Goal: Task Accomplishment & Management: Complete application form

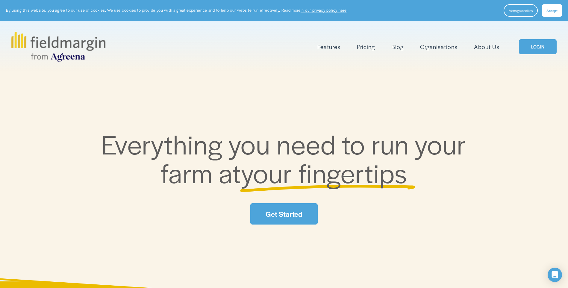
drag, startPoint x: 0, startPoint y: 0, endPoint x: 533, endPoint y: 44, distance: 534.6
click at [533, 44] on link "LOGIN" at bounding box center [538, 46] width 38 height 15
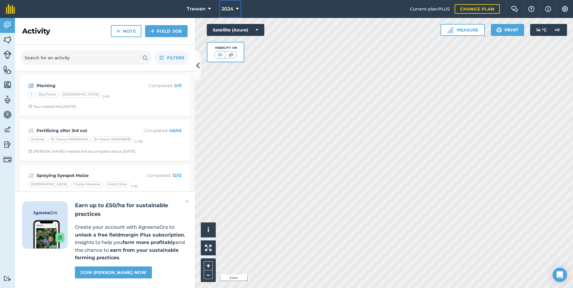
click at [229, 10] on span "2024" at bounding box center [227, 8] width 12 height 7
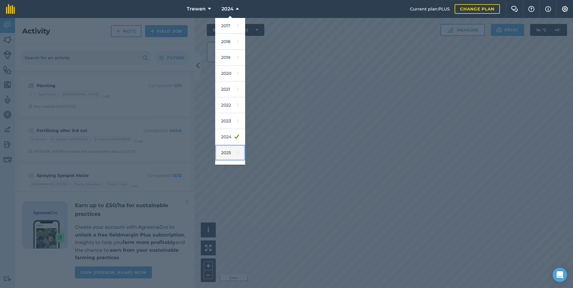
click at [216, 152] on link "2025" at bounding box center [230, 153] width 30 height 16
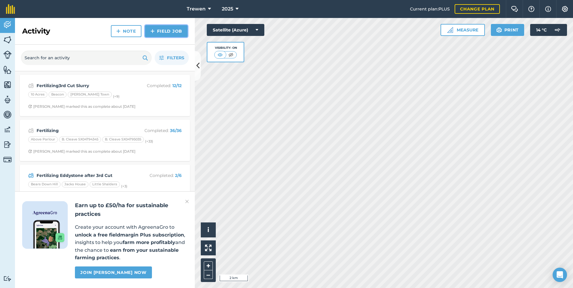
click at [166, 33] on link "Field Job" at bounding box center [166, 31] width 43 height 12
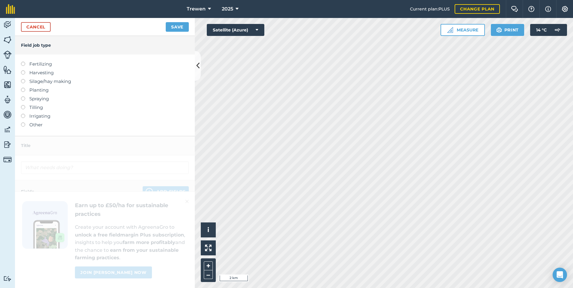
click at [44, 65] on label "Fertilizing" at bounding box center [105, 64] width 168 height 7
type input "Fertilizing"
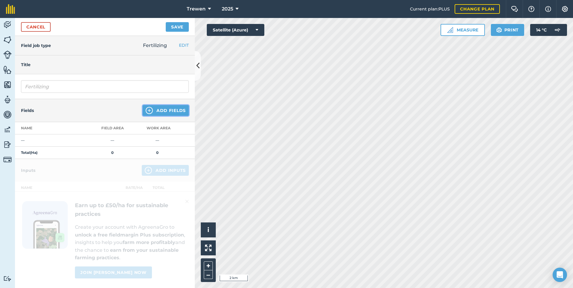
click at [173, 112] on button "Add Fields" at bounding box center [166, 110] width 46 height 11
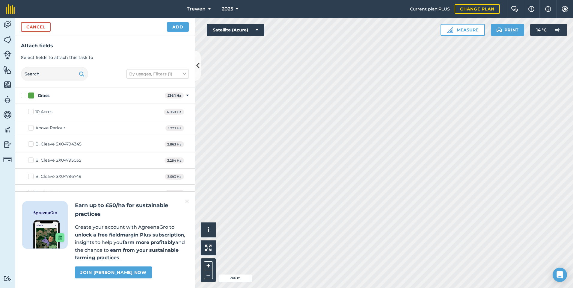
checkbox input "true"
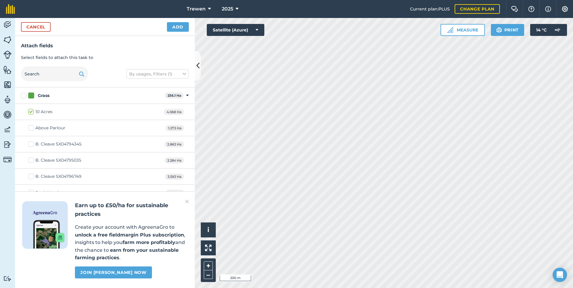
checkbox input "true"
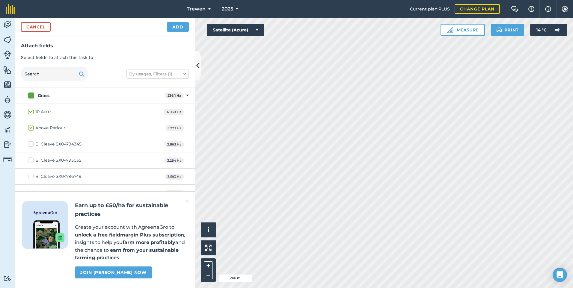
checkbox input "true"
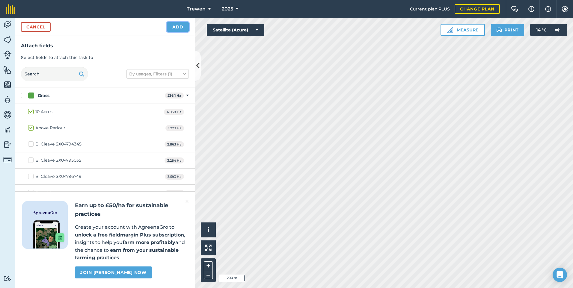
click at [181, 27] on button "Add" at bounding box center [178, 27] width 22 height 10
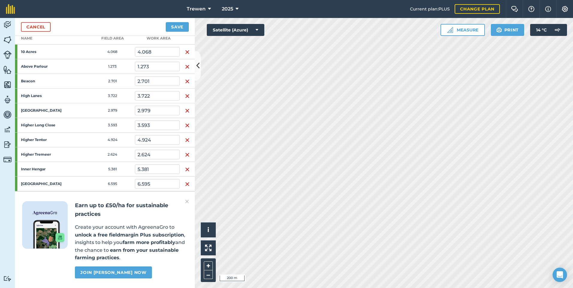
click at [186, 200] on img at bounding box center [187, 201] width 4 height 7
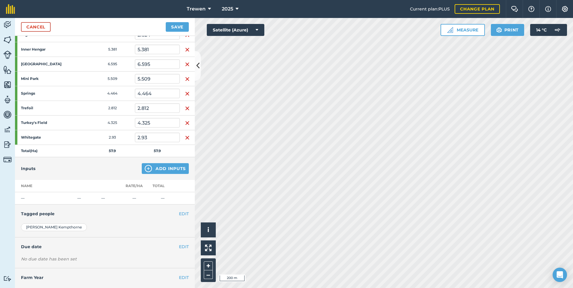
scroll to position [222, 0]
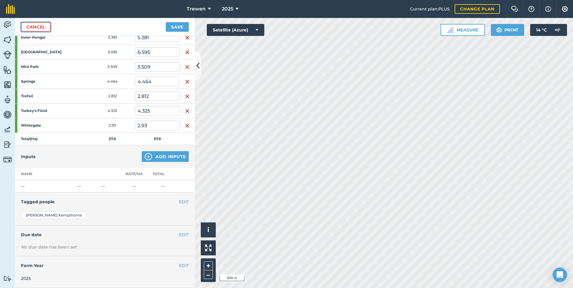
click at [28, 30] on link "Cancel" at bounding box center [36, 27] width 30 height 10
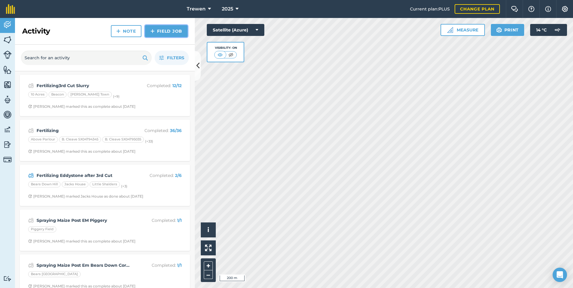
click at [161, 36] on link "Field Job" at bounding box center [166, 31] width 43 height 12
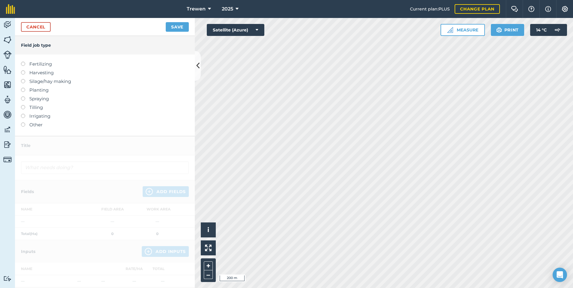
click at [54, 63] on label "Fertilizing" at bounding box center [105, 64] width 168 height 7
type input "Fertilizing"
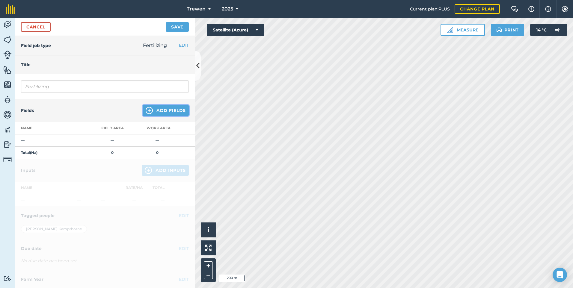
click at [177, 109] on button "Add Fields" at bounding box center [166, 110] width 46 height 11
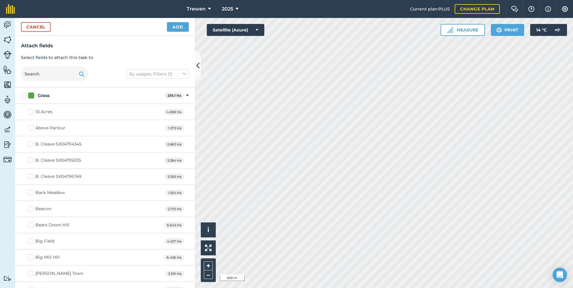
checkbox input "true"
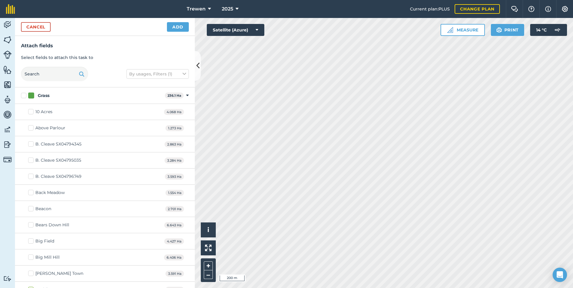
checkbox input "false"
checkbox input "true"
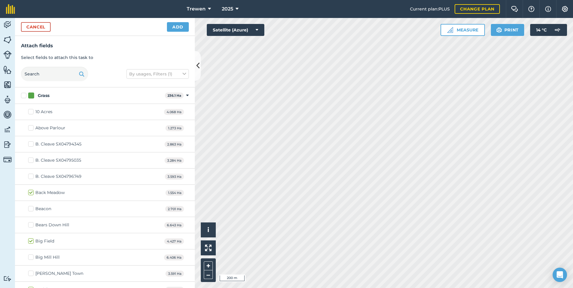
checkbox input "true"
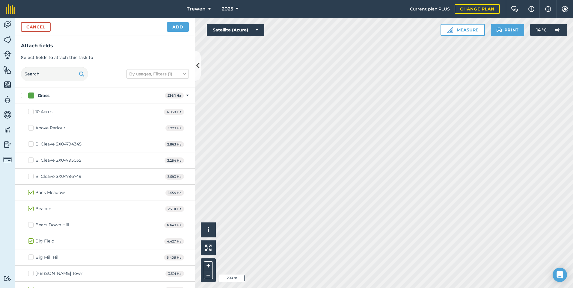
checkbox input "true"
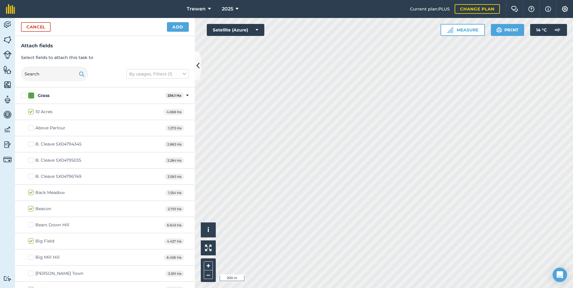
checkbox input "true"
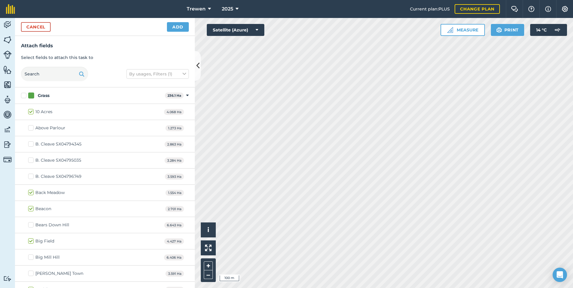
checkbox input "true"
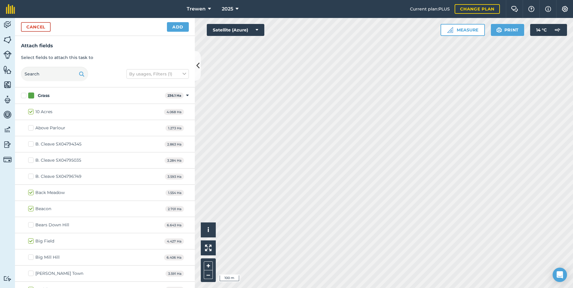
checkbox input "true"
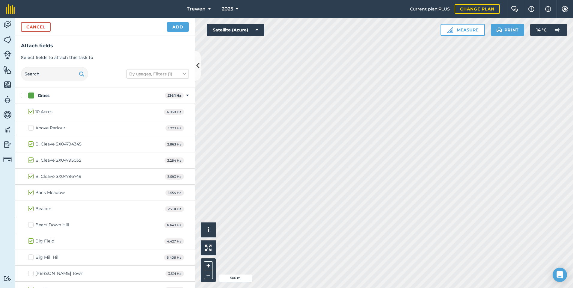
checkbox input "true"
click at [177, 31] on button "Add" at bounding box center [178, 27] width 22 height 10
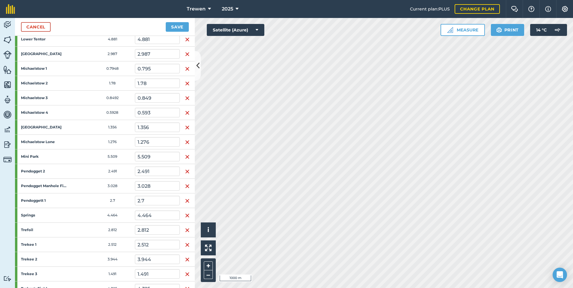
scroll to position [419, 0]
